Goal: Task Accomplishment & Management: Use online tool/utility

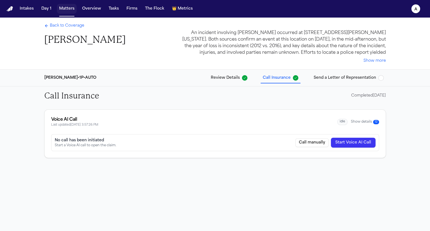
click at [70, 9] on button "Matters" at bounding box center [67, 9] width 20 height 10
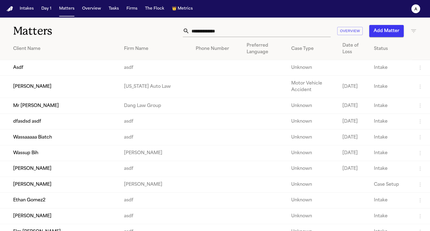
click at [72, 109] on td "Mr [PERSON_NAME]" at bounding box center [60, 106] width 120 height 16
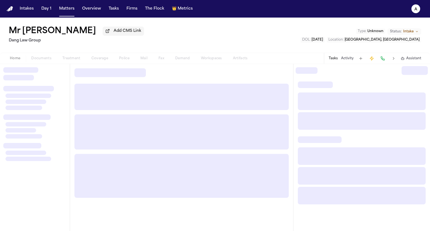
click at [128, 58] on div "Home Documents Treatment Coverage Police Mail Fax Demand Workspaces Artifacts" at bounding box center [128, 58] width 249 height 7
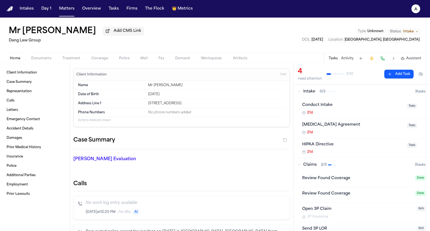
click at [128, 58] on span "Police" at bounding box center [124, 58] width 10 height 4
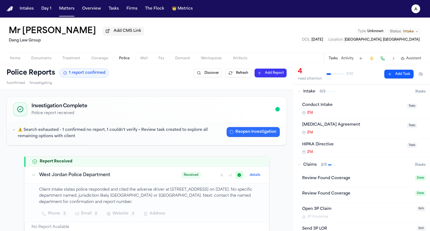
click at [241, 130] on button "Reopen Investigation" at bounding box center [253, 132] width 53 height 10
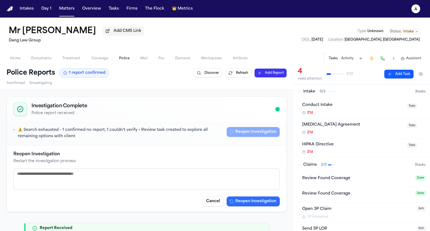
click at [273, 200] on button "Reopen Investigation" at bounding box center [253, 201] width 53 height 10
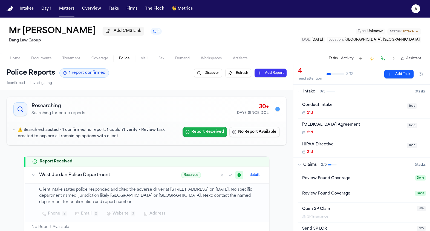
click at [195, 128] on button "Report Received" at bounding box center [205, 132] width 45 height 10
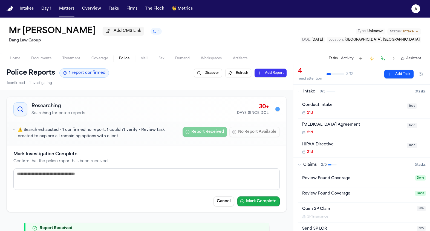
click at [246, 200] on button "Mark Complete" at bounding box center [259, 201] width 42 height 10
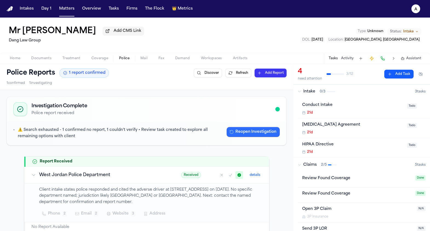
click at [247, 130] on button "Reopen Investigation" at bounding box center [253, 132] width 53 height 10
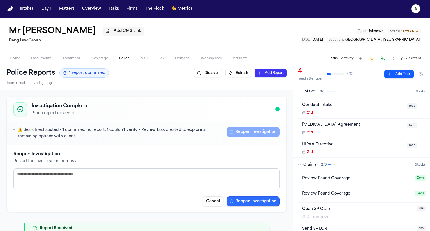
click at [255, 202] on button "Reopen Investigation" at bounding box center [253, 201] width 53 height 10
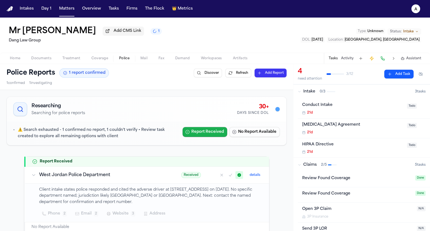
click at [221, 131] on button "Report Received" at bounding box center [205, 132] width 45 height 10
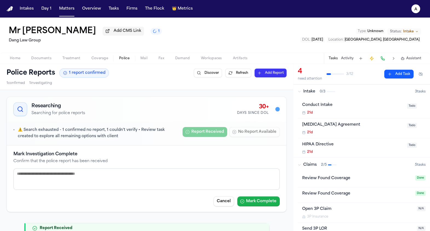
click at [262, 202] on button "Mark Complete" at bounding box center [259, 201] width 42 height 10
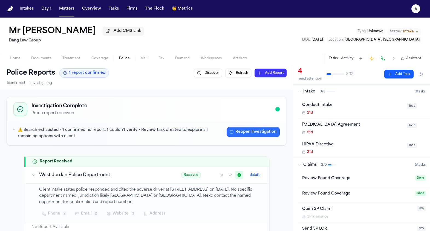
click at [256, 132] on button "Reopen Investigation" at bounding box center [253, 132] width 53 height 10
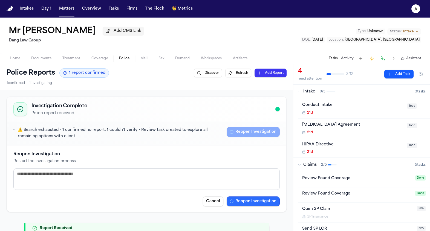
click at [265, 201] on button "Reopen Investigation" at bounding box center [253, 201] width 53 height 10
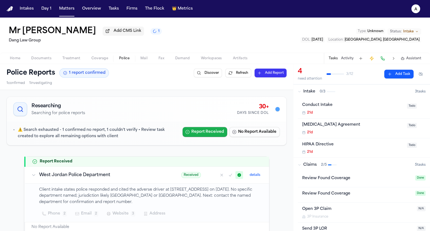
click at [190, 136] on button "Report Received" at bounding box center [205, 132] width 45 height 10
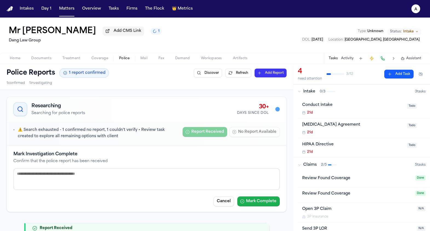
click at [255, 204] on button "Mark Complete" at bounding box center [259, 201] width 42 height 10
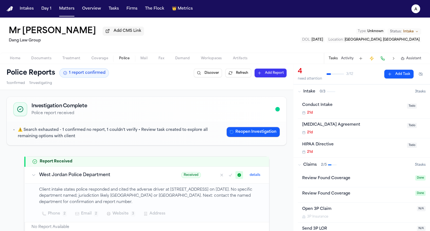
click at [255, 128] on button "Reopen Investigation" at bounding box center [253, 132] width 53 height 10
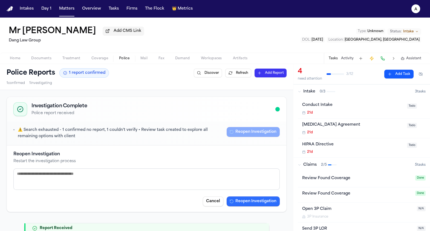
click at [259, 205] on button "Reopen Investigation" at bounding box center [253, 201] width 53 height 10
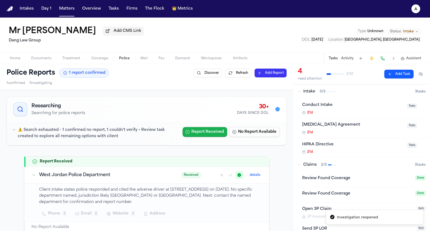
click at [216, 133] on button "Report Received" at bounding box center [205, 132] width 45 height 10
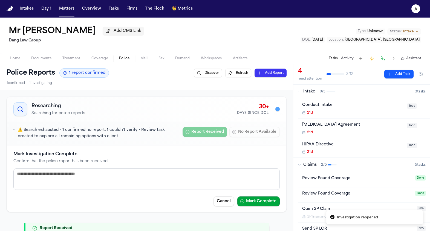
click at [263, 202] on button "Mark Complete" at bounding box center [259, 201] width 42 height 10
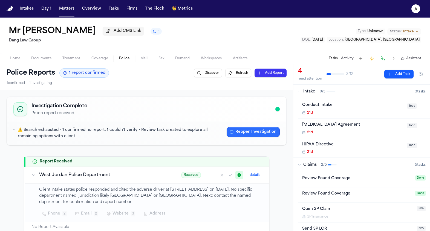
click at [258, 133] on button "Reopen Investigation" at bounding box center [253, 132] width 53 height 10
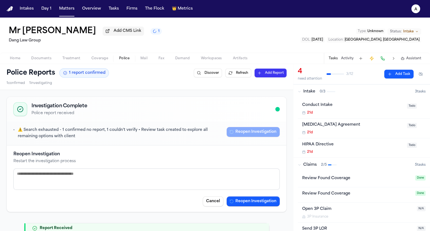
click at [251, 200] on button "Reopen Investigation" at bounding box center [253, 201] width 53 height 10
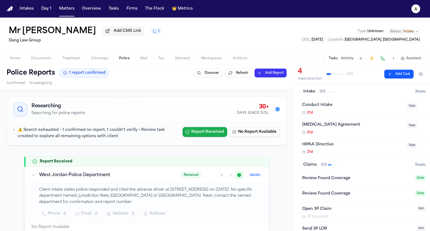
click at [192, 130] on button "Report Received" at bounding box center [205, 132] width 45 height 10
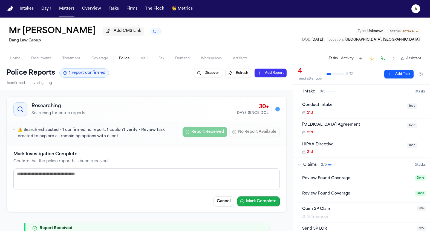
click at [275, 199] on button "Mark Complete" at bounding box center [259, 201] width 42 height 10
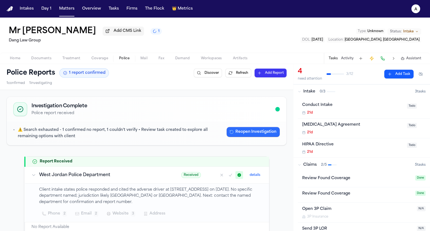
click at [259, 135] on button "Reopen Investigation" at bounding box center [253, 132] width 53 height 10
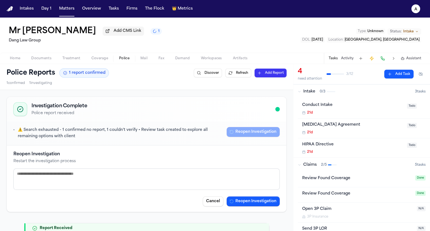
click at [261, 199] on button "Reopen Investigation" at bounding box center [253, 201] width 53 height 10
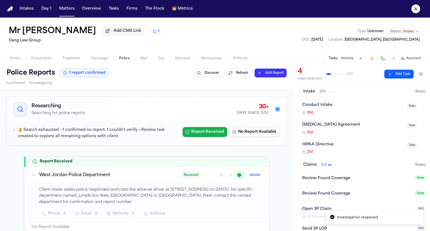
click at [211, 136] on button "Report Received" at bounding box center [205, 132] width 45 height 10
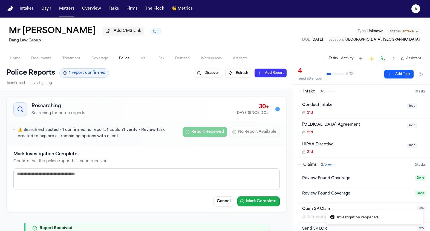
click at [271, 201] on button "Mark Complete" at bounding box center [259, 201] width 42 height 10
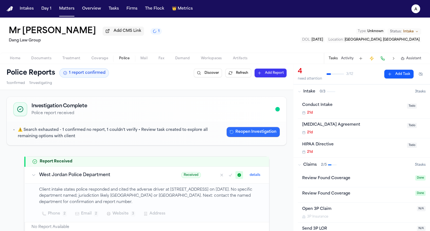
click at [255, 132] on button "Reopen Investigation" at bounding box center [253, 132] width 53 height 10
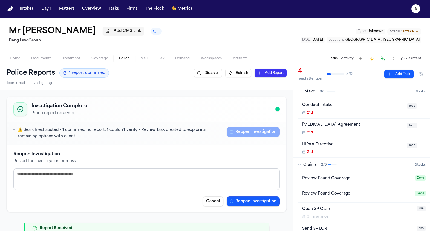
click at [253, 192] on div "Reopen Investigation Restart the investigation process Cancel Reopen Investigat…" at bounding box center [146, 178] width 267 height 55
click at [253, 199] on button "Reopen Investigation" at bounding box center [253, 201] width 53 height 10
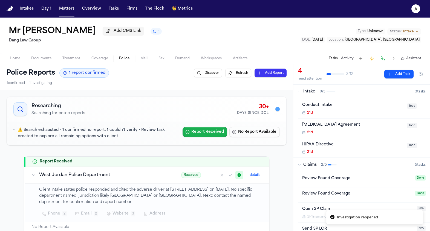
click at [202, 135] on button "Report Received" at bounding box center [205, 132] width 45 height 10
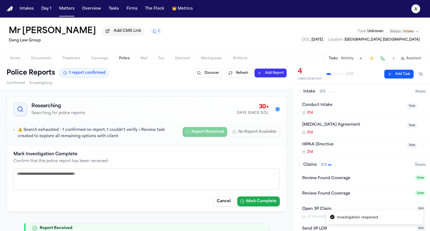
click at [258, 200] on button "Mark Complete" at bounding box center [259, 201] width 42 height 10
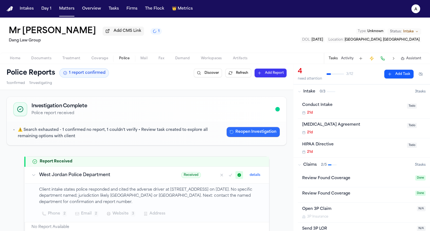
click at [247, 135] on button "Reopen Investigation" at bounding box center [253, 132] width 53 height 10
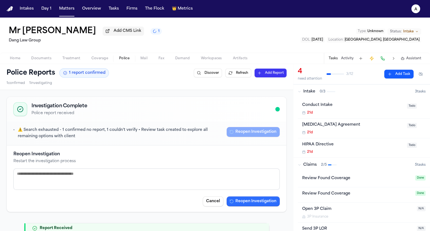
click at [250, 199] on button "Reopen Investigation" at bounding box center [253, 201] width 53 height 10
